Goal: Information Seeking & Learning: Compare options

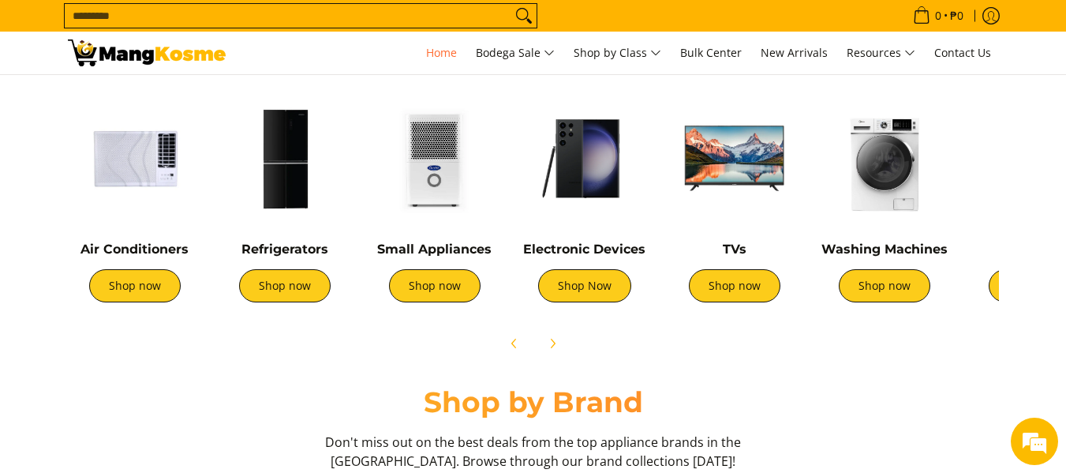
scroll to position [631, 0]
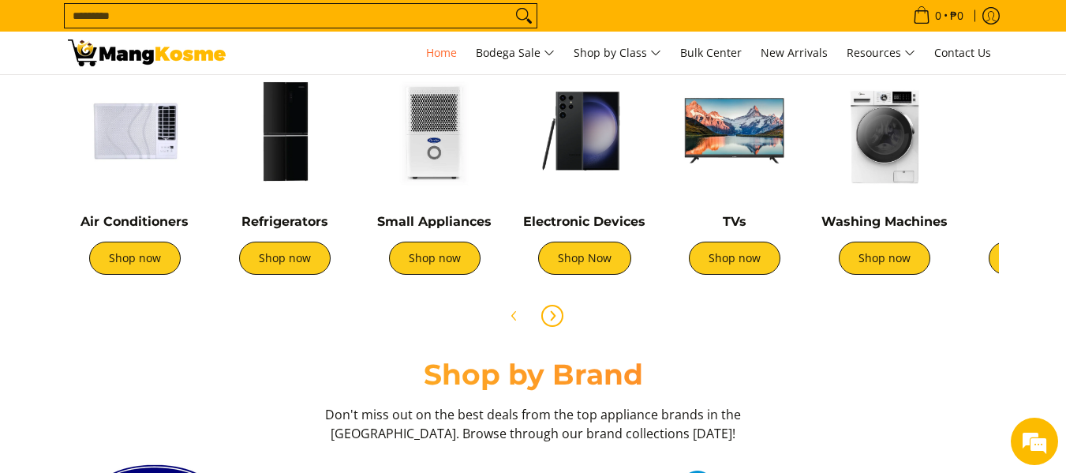
click at [548, 316] on icon "Next" at bounding box center [552, 315] width 13 height 13
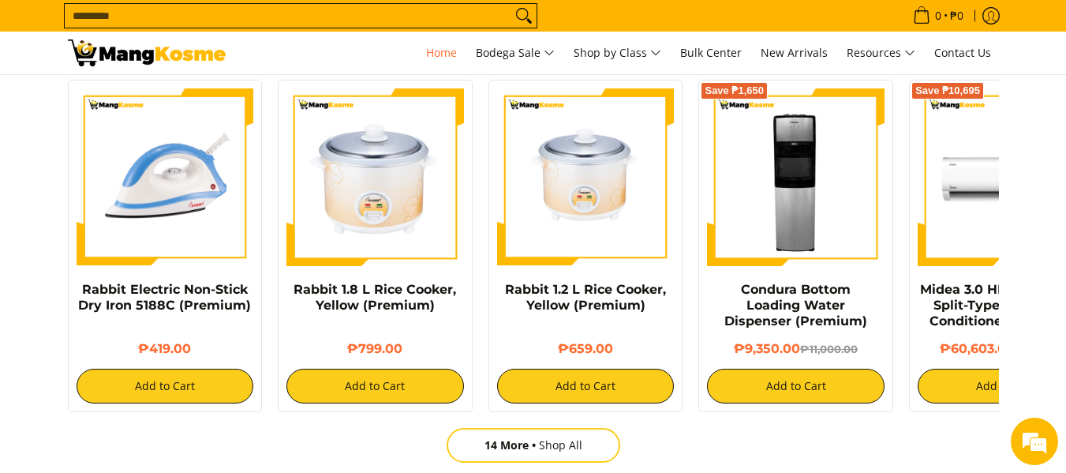
scroll to position [0, 1882]
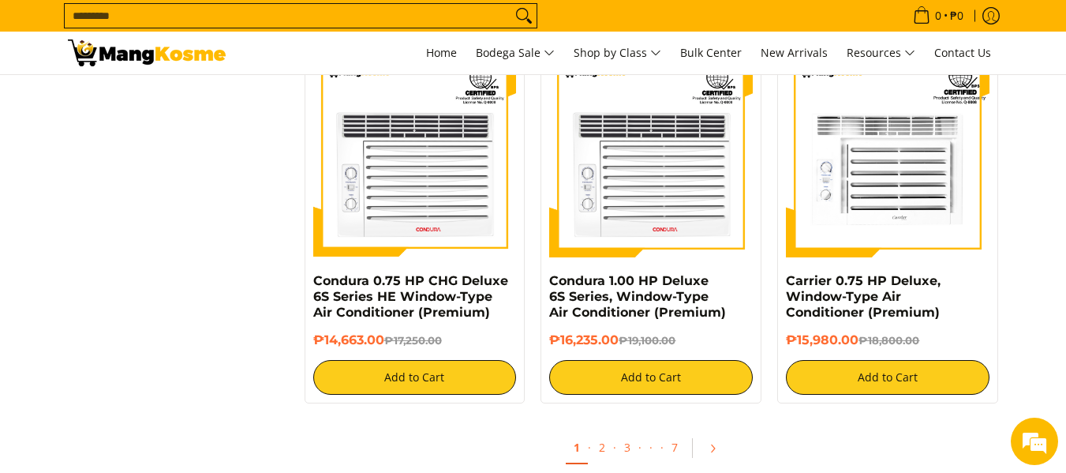
scroll to position [3156, 0]
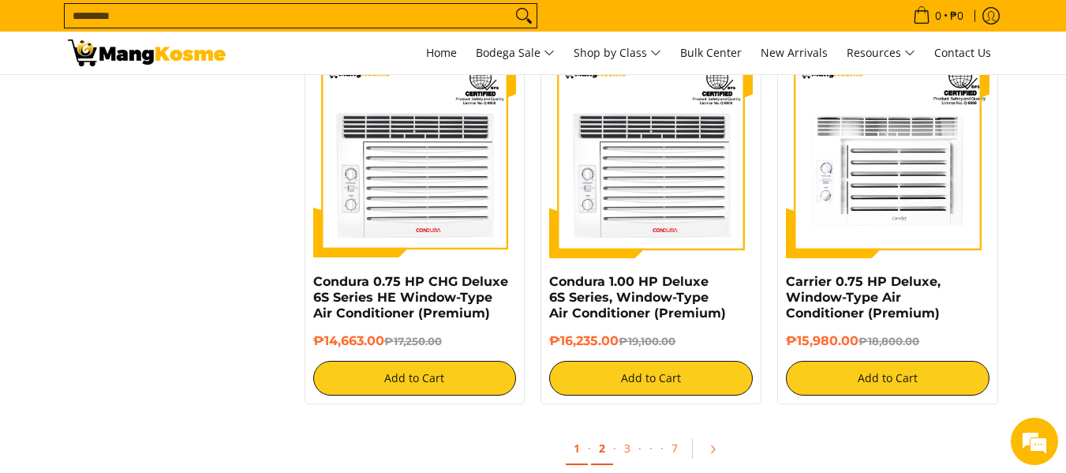
click at [595, 443] on link "2" at bounding box center [602, 448] width 22 height 32
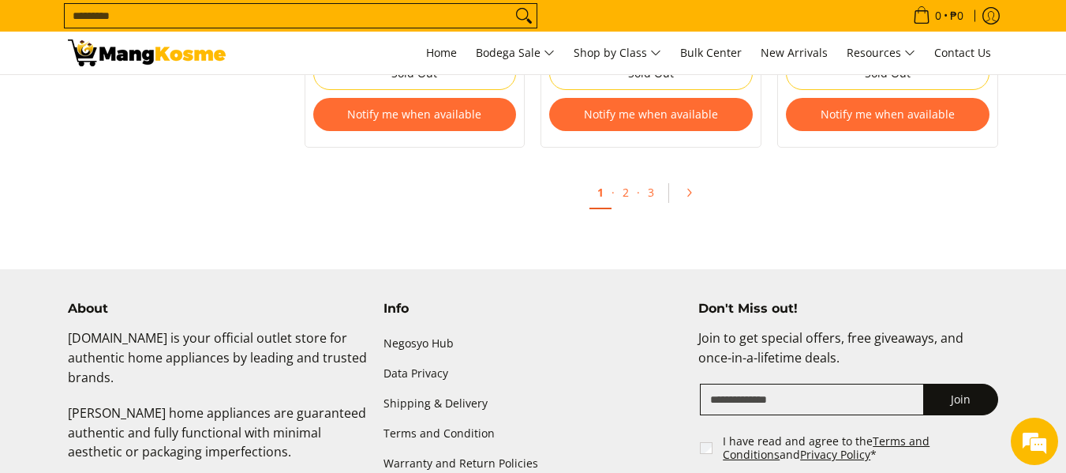
scroll to position [3629, 0]
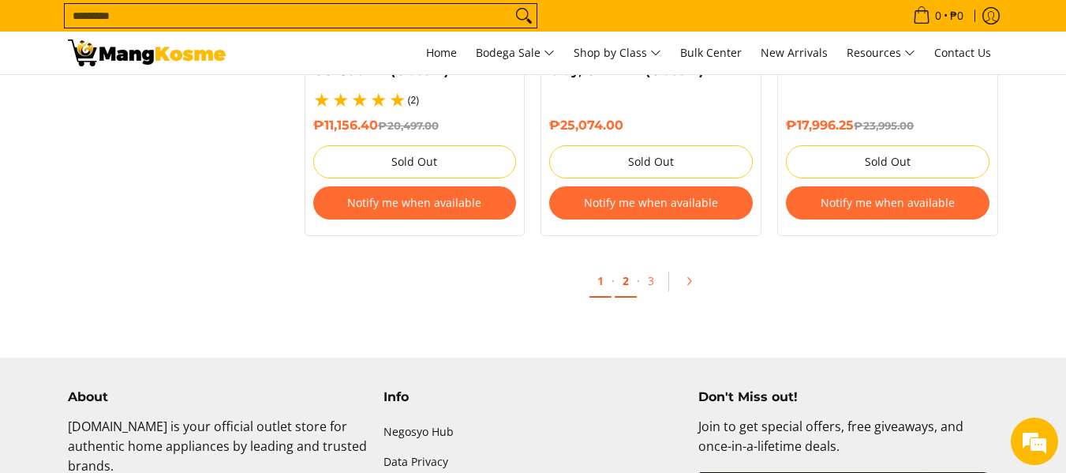
click at [632, 267] on link "2" at bounding box center [626, 281] width 22 height 32
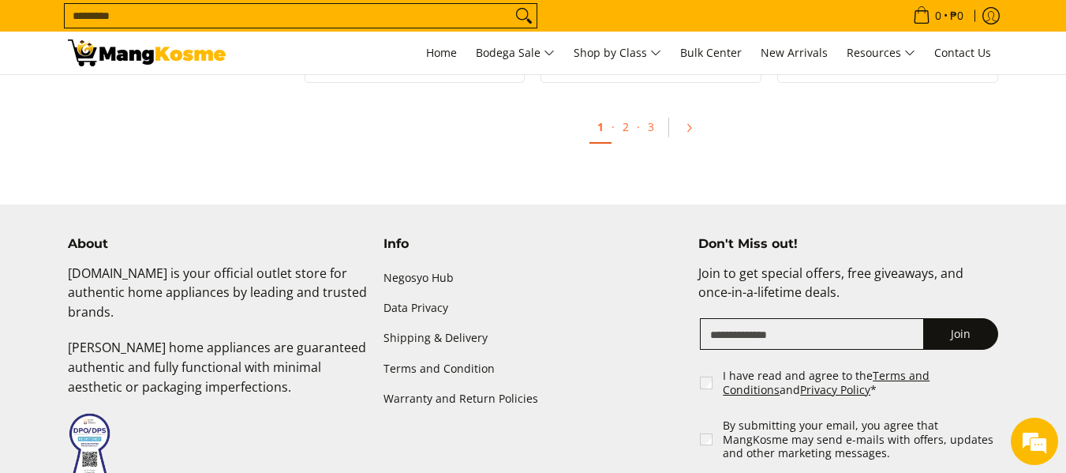
scroll to position [3297, 0]
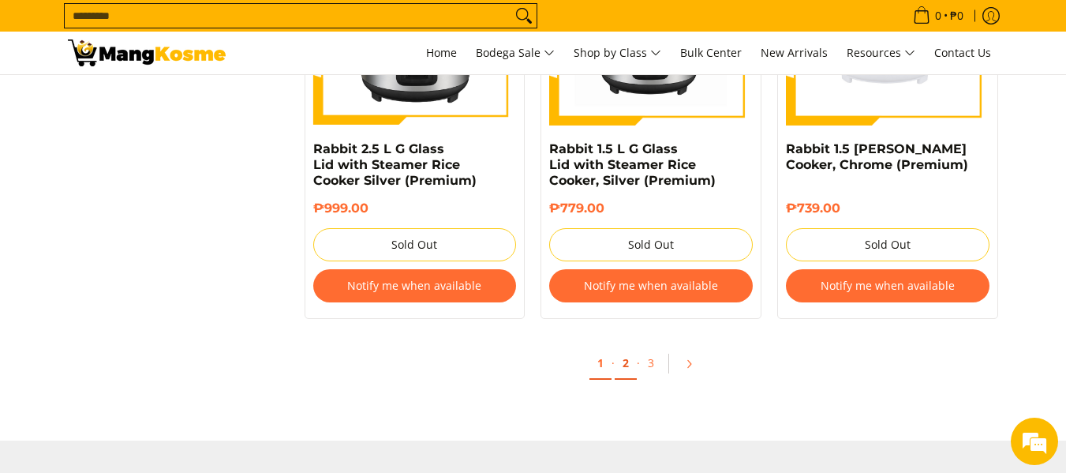
click at [631, 355] on link "2" at bounding box center [626, 363] width 22 height 32
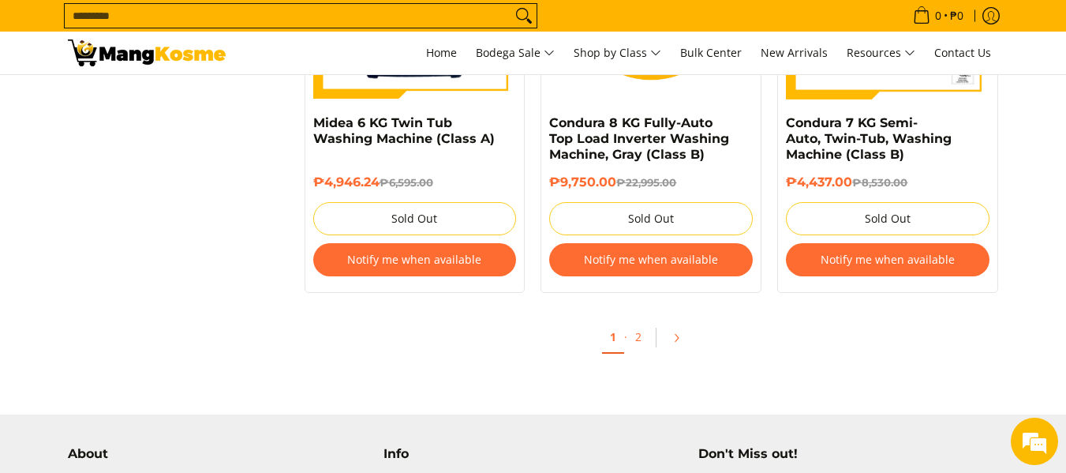
scroll to position [3393, 0]
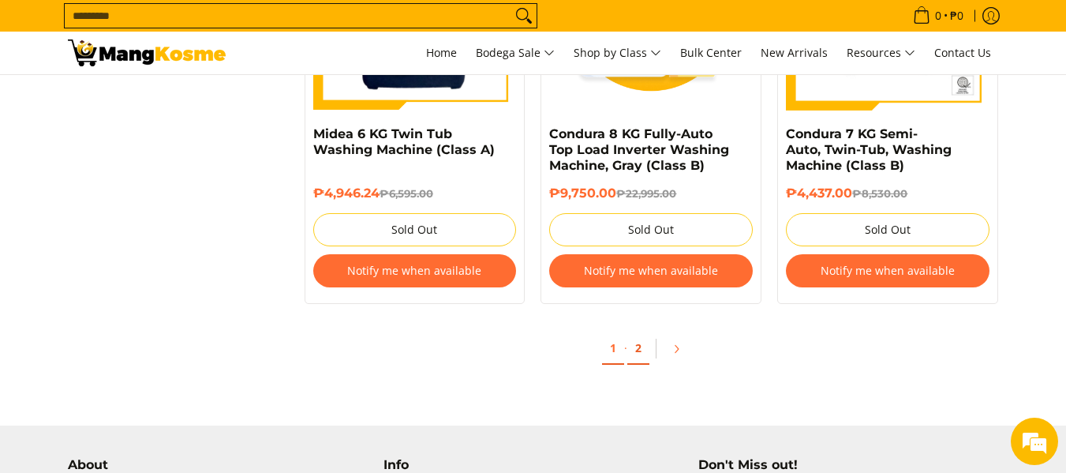
click at [640, 352] on link "2" at bounding box center [638, 348] width 22 height 32
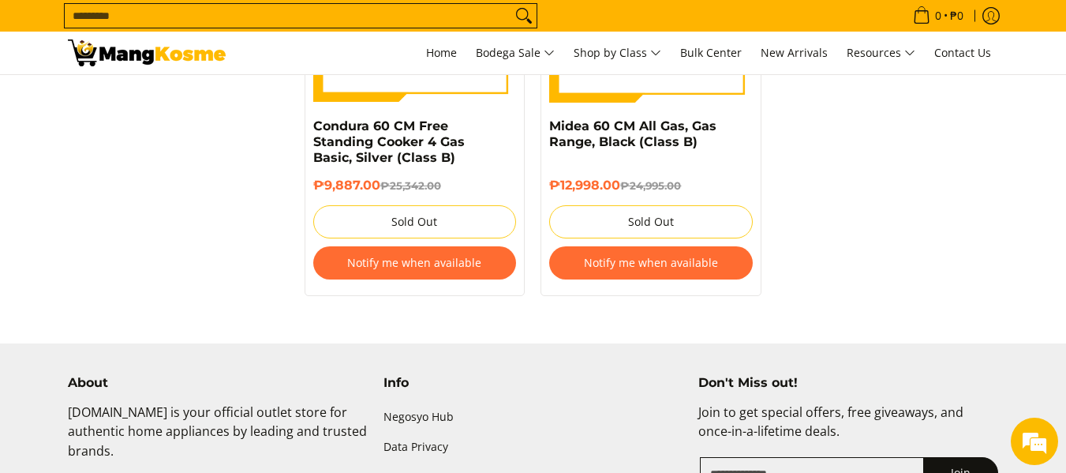
scroll to position [2051, 0]
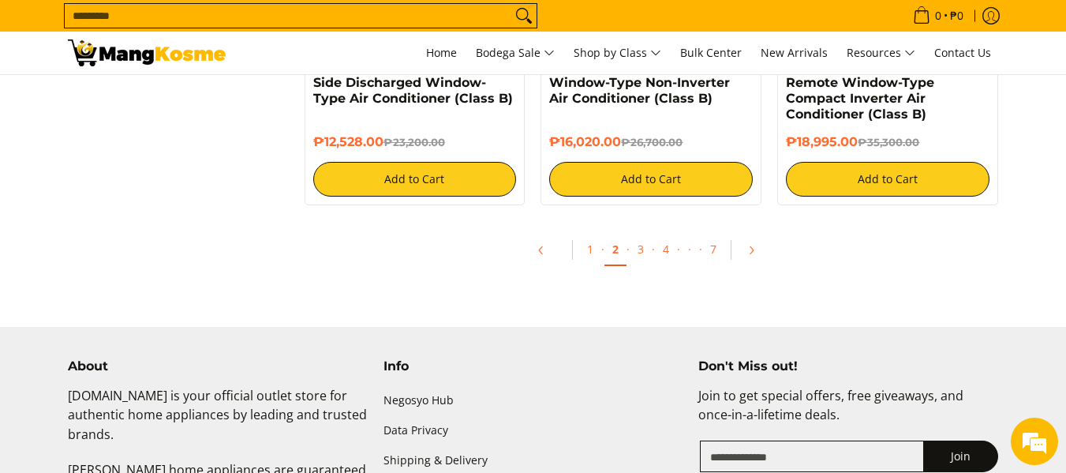
scroll to position [3156, 0]
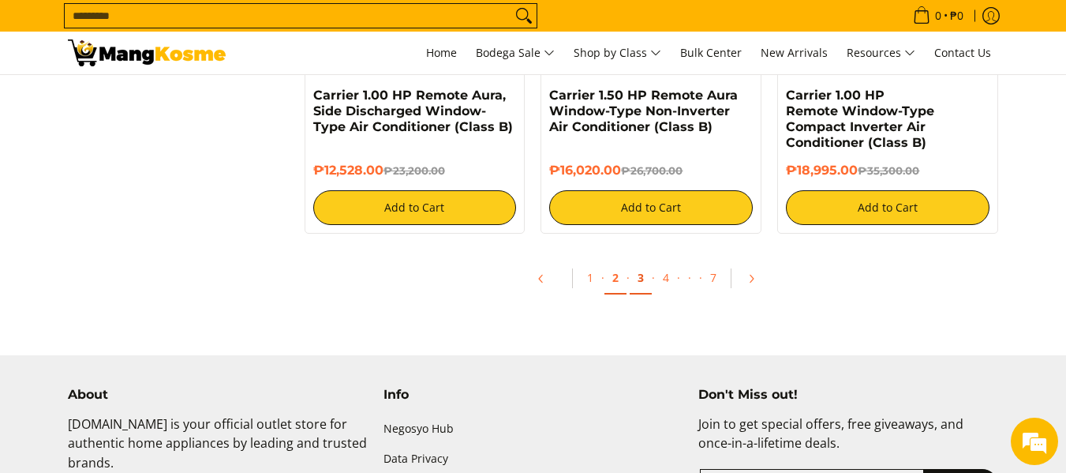
click at [641, 281] on link "3" at bounding box center [641, 278] width 22 height 32
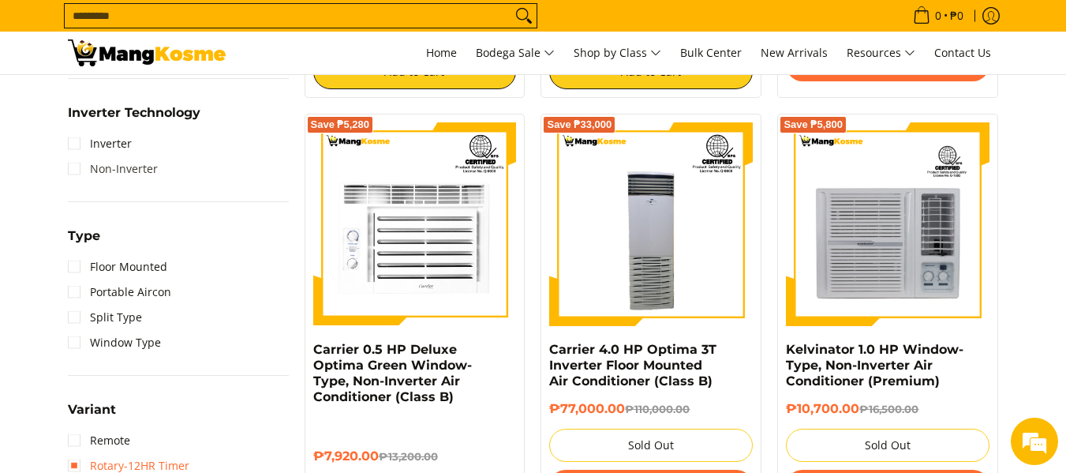
scroll to position [1026, 0]
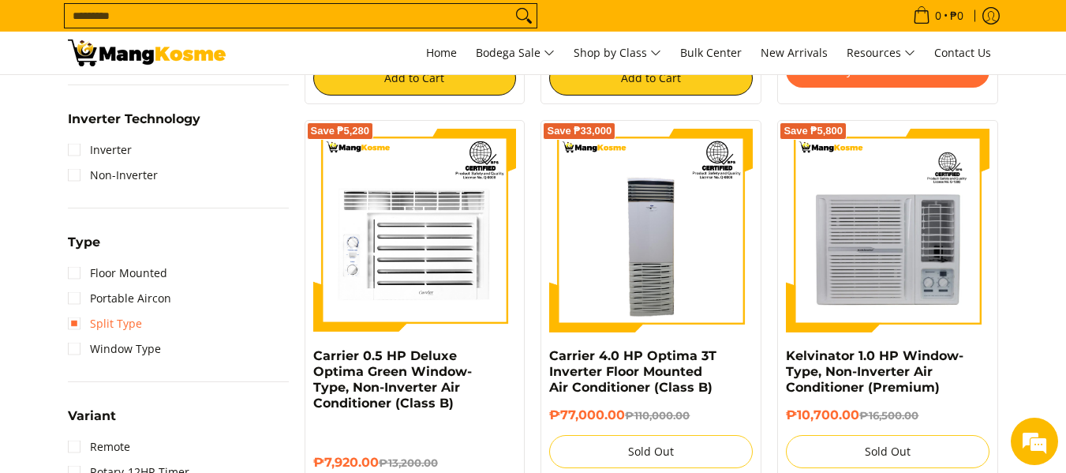
click at [114, 315] on link "Split Type" at bounding box center [105, 323] width 74 height 25
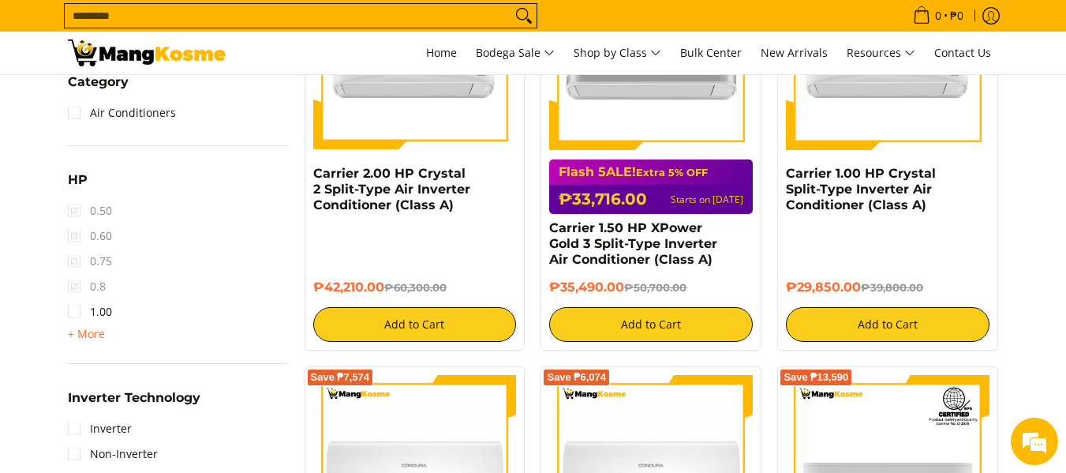
scroll to position [920, 0]
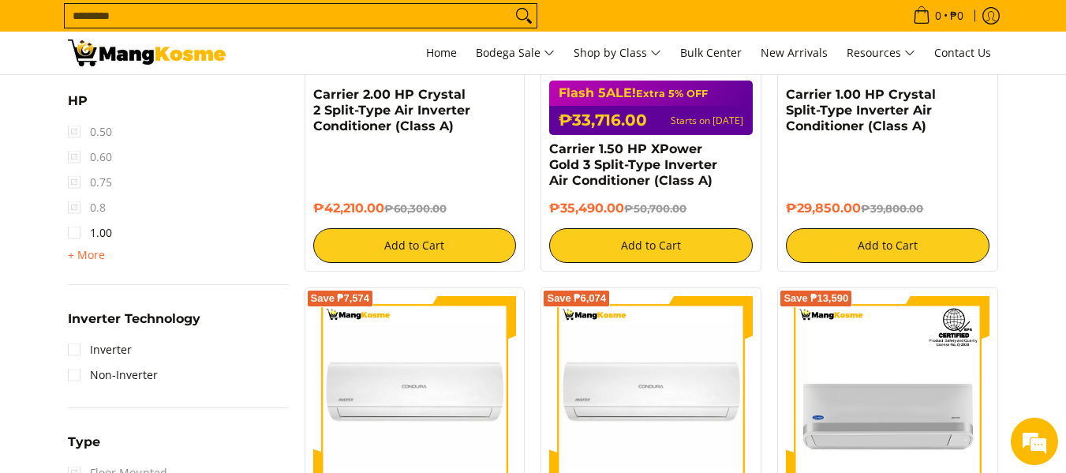
click at [114, 336] on summary "Inverter Technology" at bounding box center [134, 324] width 133 height 24
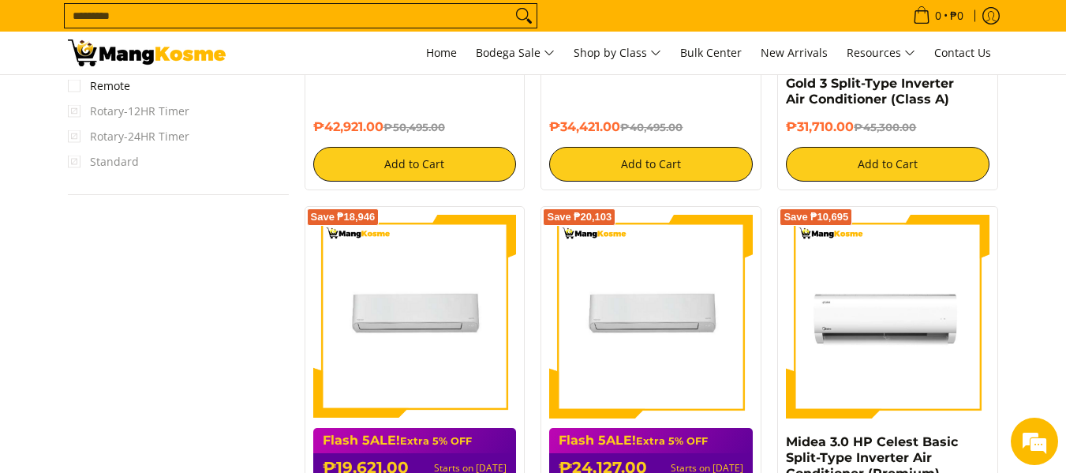
scroll to position [1236, 0]
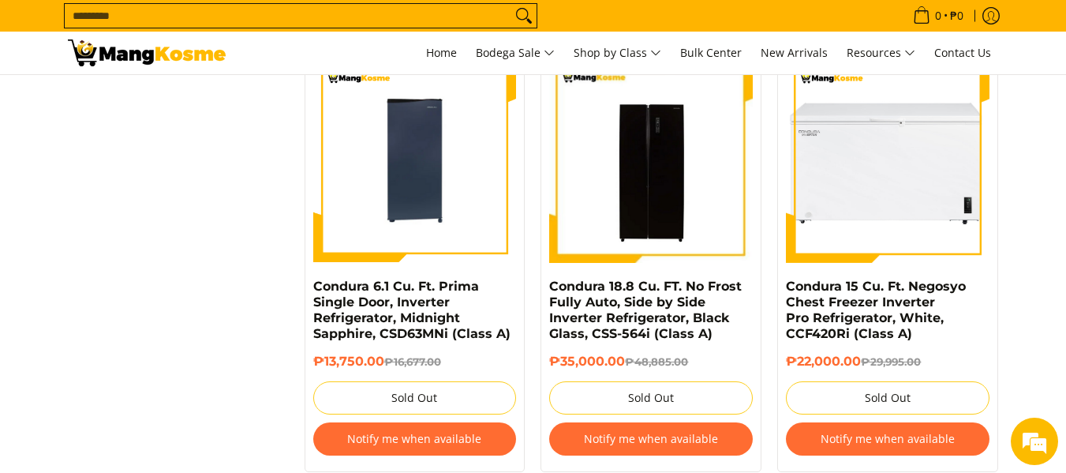
scroll to position [3472, 0]
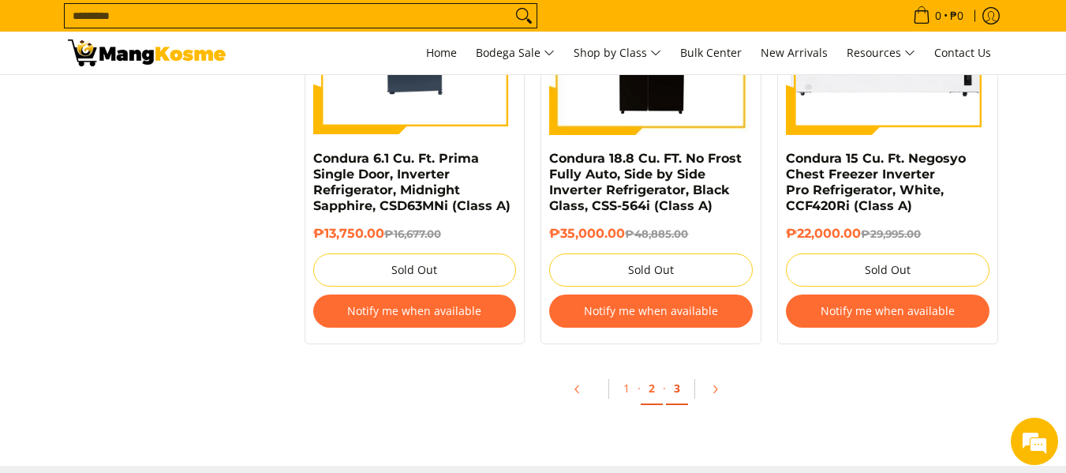
click at [682, 397] on link "3" at bounding box center [677, 388] width 22 height 32
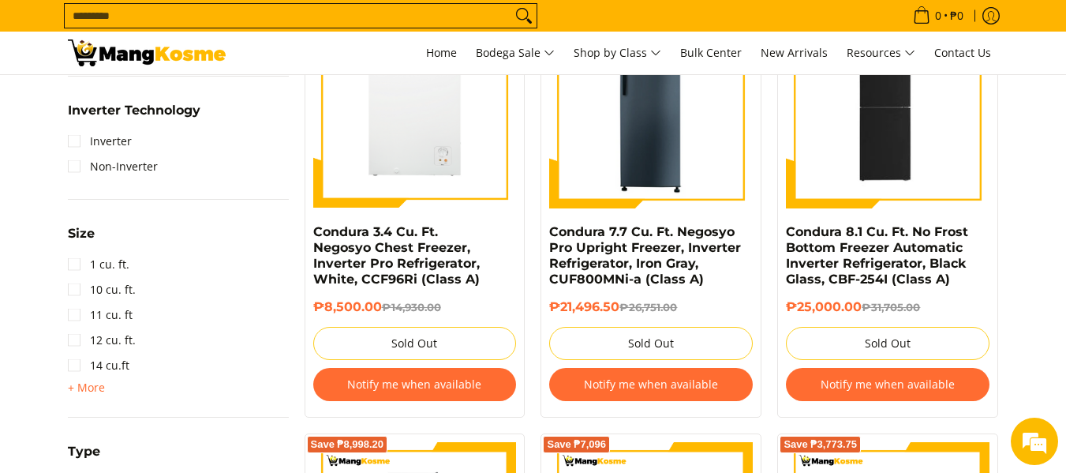
scroll to position [631, 0]
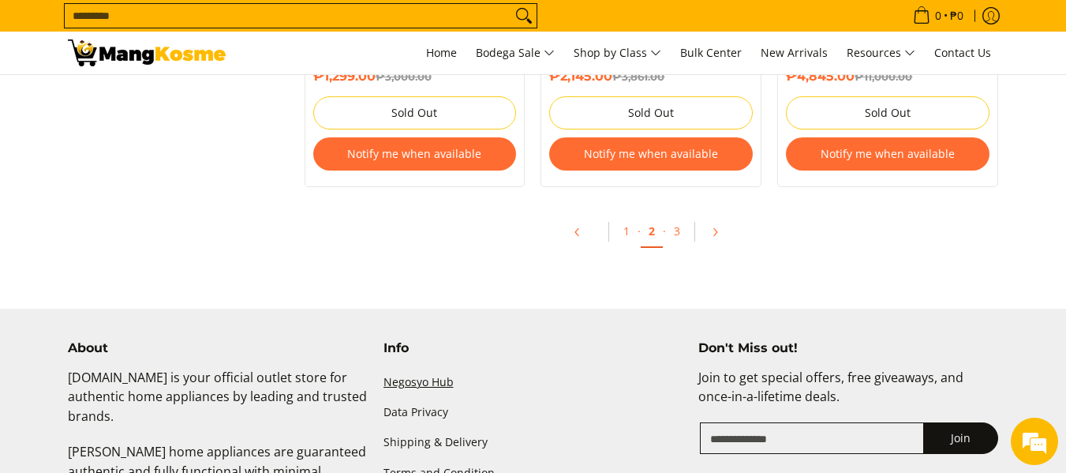
scroll to position [3472, 0]
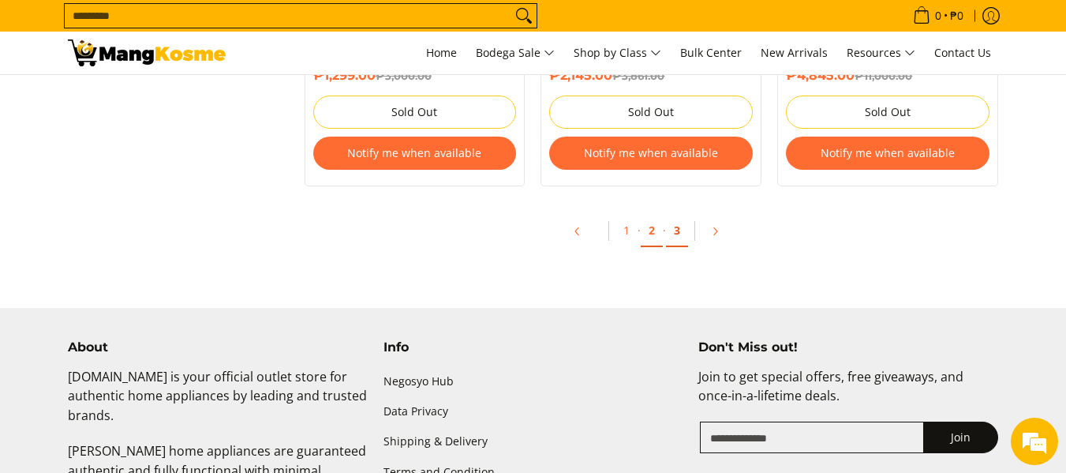
click at [674, 236] on link "3" at bounding box center [677, 231] width 22 height 32
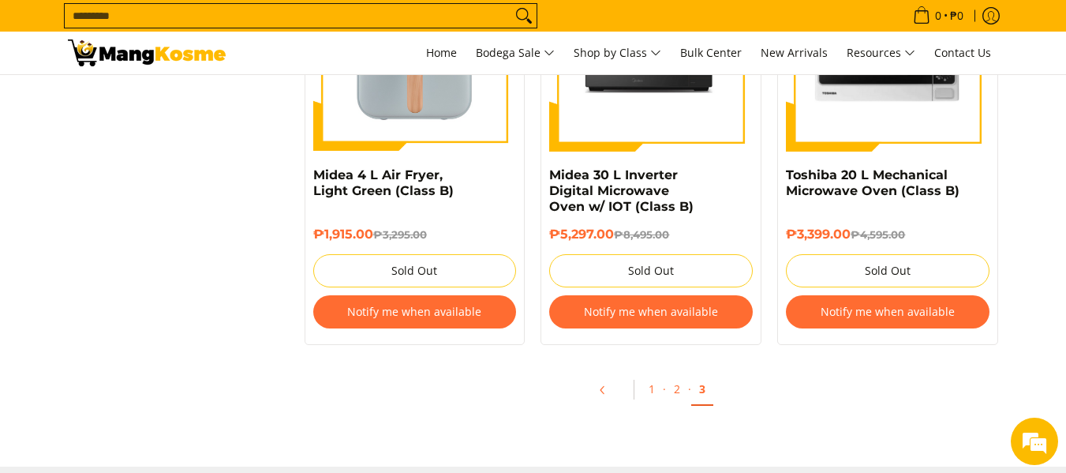
scroll to position [2965, 0]
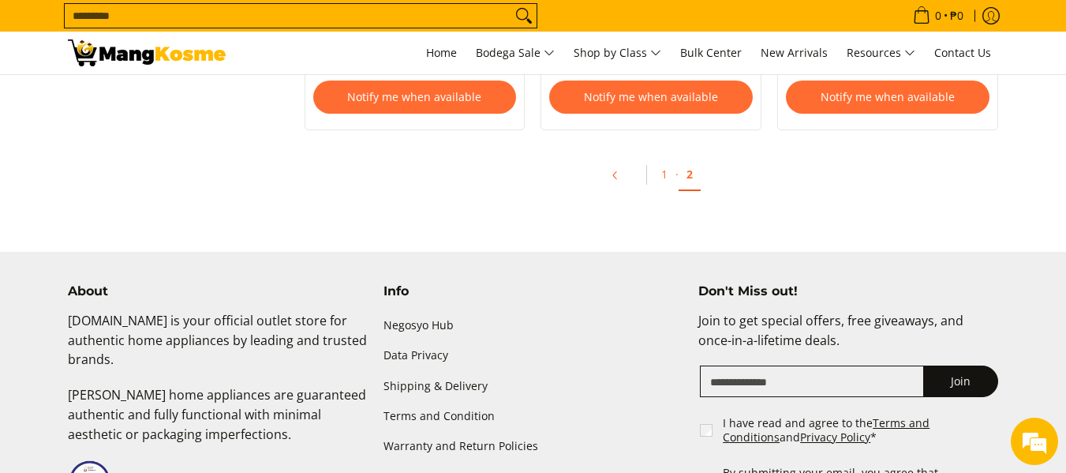
scroll to position [1894, 0]
